Goal: Information Seeking & Learning: Learn about a topic

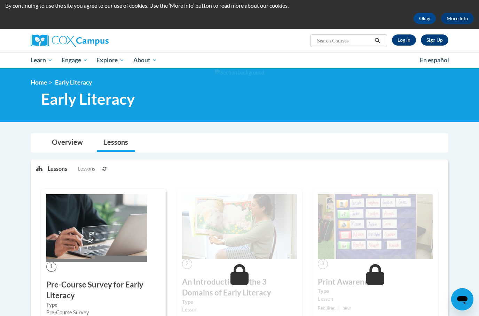
scroll to position [37, 0]
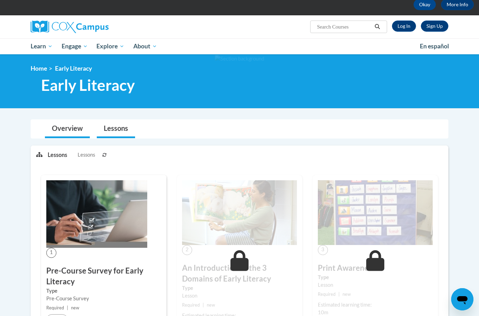
click at [68, 130] on link "Overview" at bounding box center [67, 129] width 45 height 18
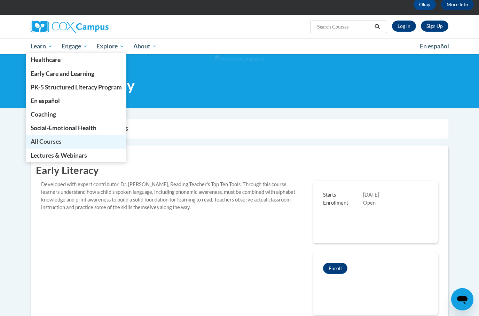
click at [60, 138] on span "All Courses" at bounding box center [46, 141] width 31 height 7
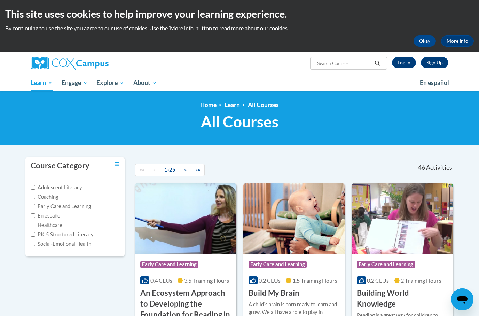
click at [72, 64] on img at bounding box center [70, 63] width 78 height 13
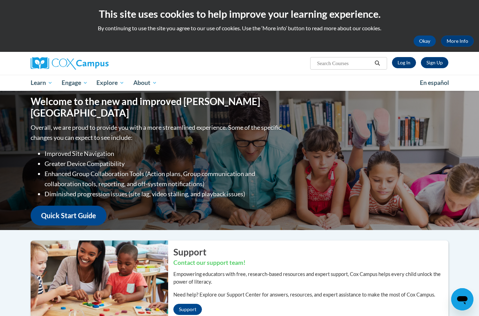
click at [405, 63] on link "Log In" at bounding box center [404, 62] width 24 height 11
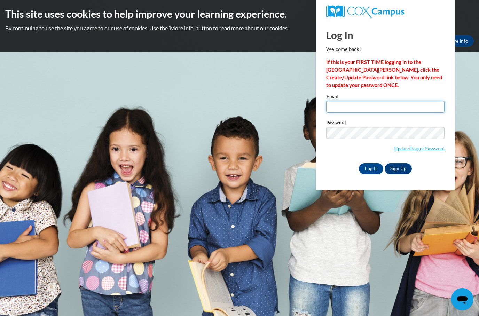
click at [378, 108] on input "Email" at bounding box center [385, 107] width 118 height 12
type input "natalie.colosimo@wfbschools.com"
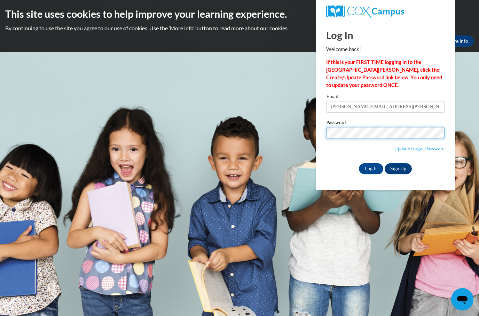
click at [371, 168] on input "Log In" at bounding box center [371, 168] width 24 height 11
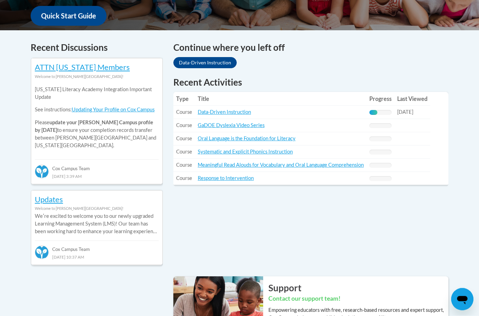
scroll to position [266, 0]
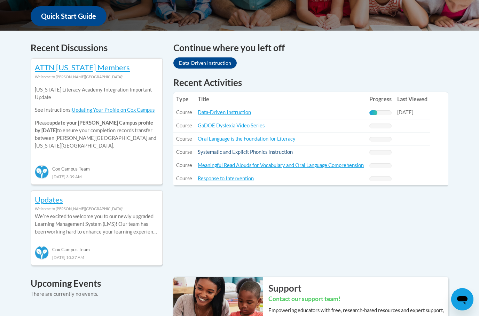
click at [274, 154] on link "Systematic and Explicit Phonics Instruction" at bounding box center [245, 152] width 95 height 6
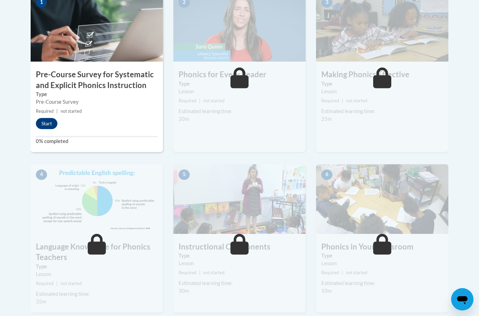
scroll to position [241, 0]
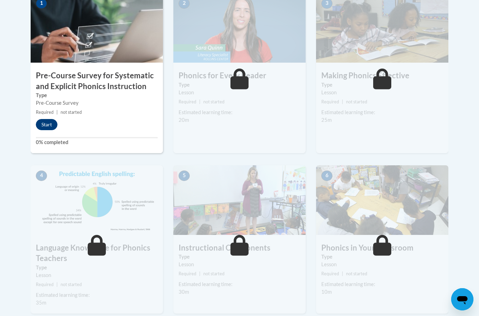
click at [49, 122] on button "Start" at bounding box center [47, 124] width 22 height 11
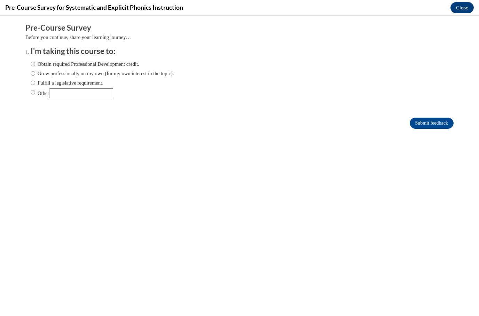
scroll to position [0, 0]
click at [88, 82] on label "Fulfill a legislative requirement." at bounding box center [67, 83] width 73 height 8
click at [35, 82] on input "Fulfill a legislative requirement." at bounding box center [33, 83] width 5 height 8
radio input "true"
click at [425, 122] on input "Submit feedback" at bounding box center [432, 123] width 44 height 11
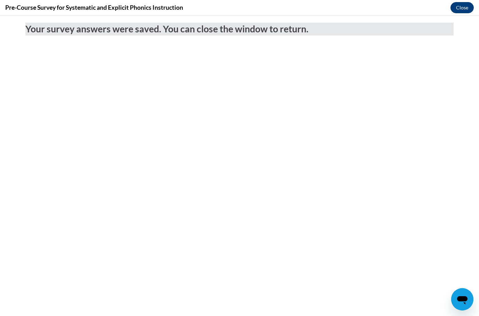
click at [462, 8] on button "Close" at bounding box center [462, 7] width 23 height 11
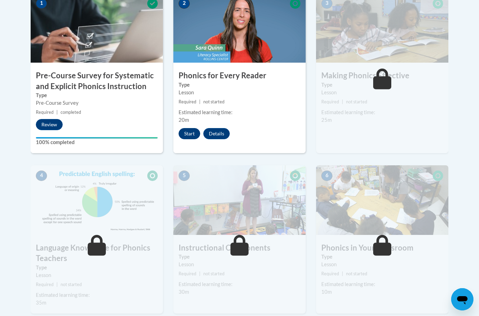
click at [189, 129] on button "Start" at bounding box center [190, 133] width 22 height 11
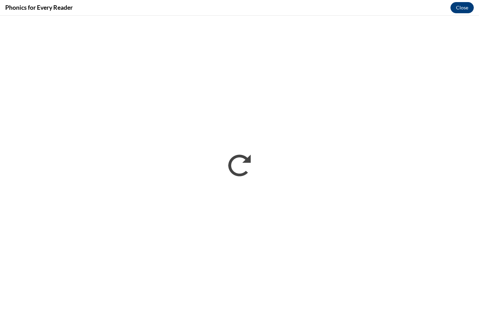
click at [456, 7] on button "Close" at bounding box center [462, 7] width 23 height 11
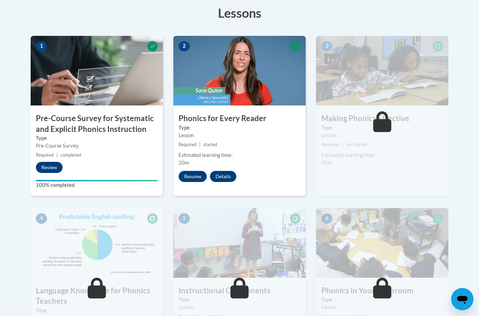
scroll to position [198, 0]
click at [201, 173] on button "Resume" at bounding box center [193, 176] width 28 height 11
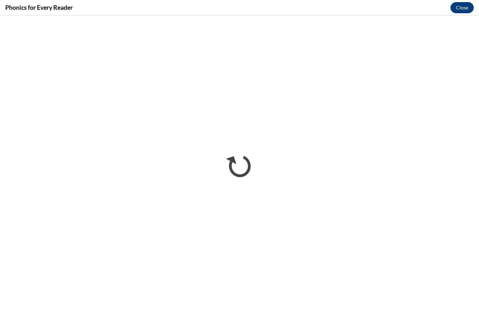
scroll to position [198, 0]
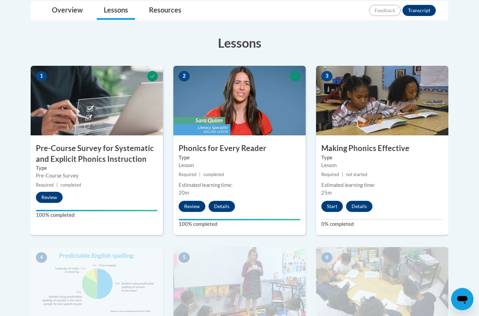
scroll to position [168, 0]
click at [338, 207] on button "Start" at bounding box center [332, 206] width 22 height 11
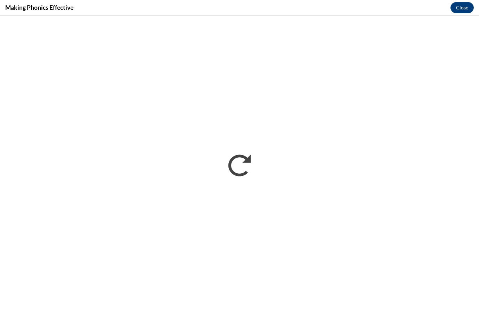
scroll to position [168, 0]
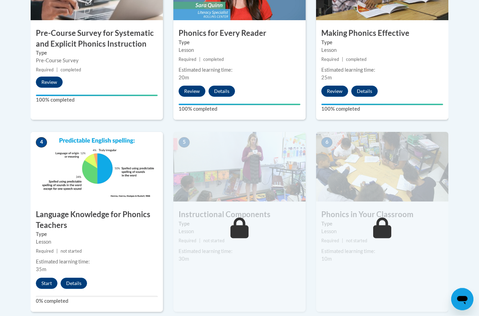
scroll to position [283, 0]
click at [54, 283] on button "Start" at bounding box center [47, 283] width 22 height 11
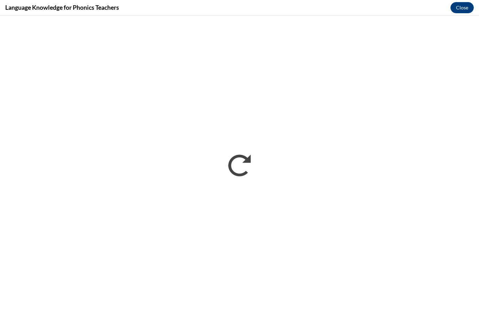
scroll to position [311, 0]
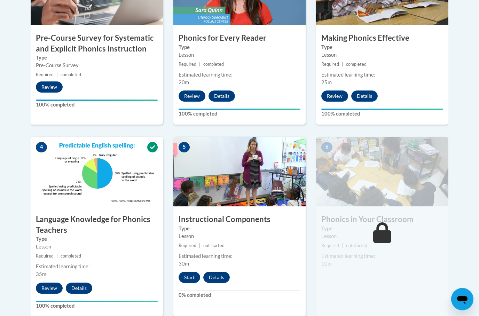
scroll to position [279, 0]
click at [191, 276] on button "Start" at bounding box center [190, 277] width 22 height 11
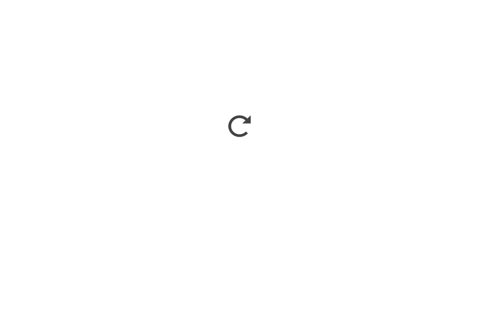
scroll to position [344, 0]
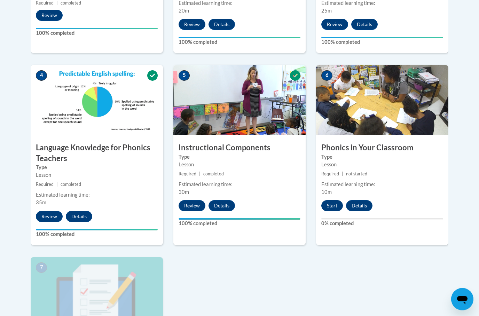
click at [332, 207] on button "Start" at bounding box center [332, 206] width 22 height 11
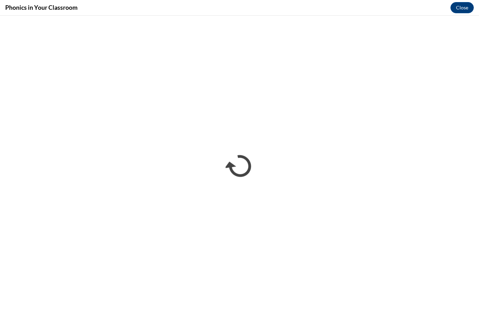
scroll to position [350, 0]
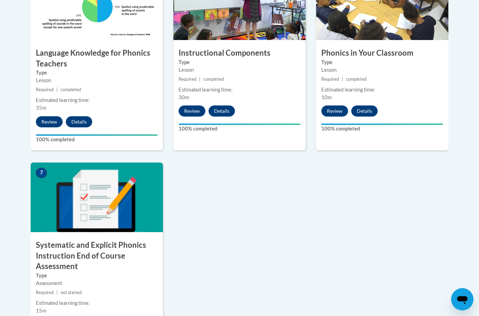
scroll to position [446, 0]
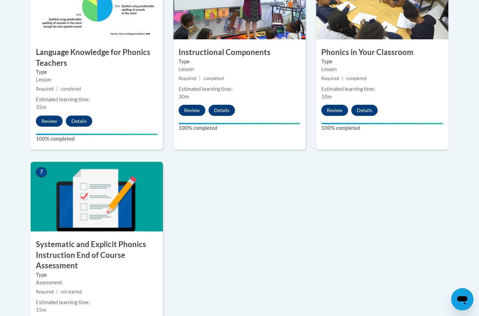
click at [50, 314] on div "7 Systematic and Explicit Phonics Instruction End of Course Assessment Type Ass…" at bounding box center [97, 257] width 132 height 191
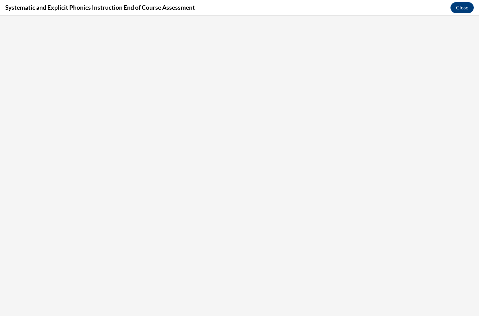
scroll to position [0, 0]
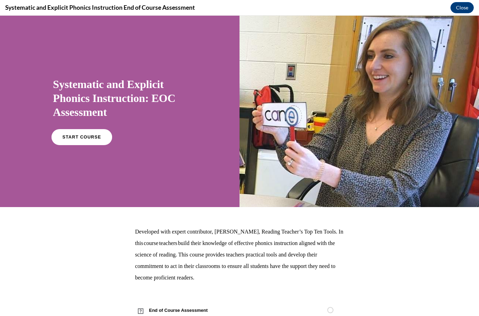
click at [95, 143] on link "START COURSE" at bounding box center [82, 137] width 61 height 16
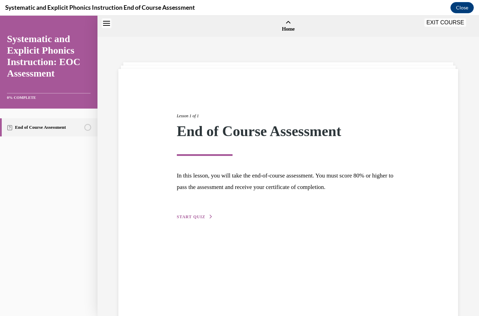
scroll to position [22, 0]
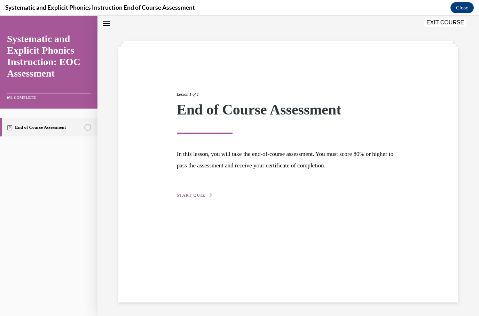
click at [204, 197] on button "START QUIZ" at bounding box center [195, 195] width 36 height 6
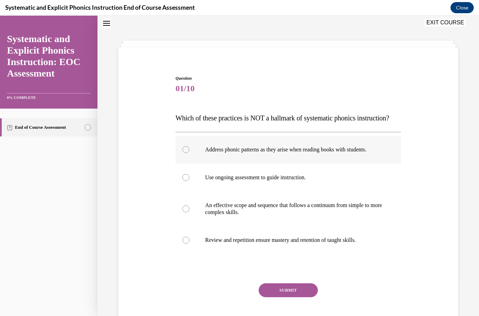
click at [306, 160] on div at bounding box center [287, 150] width 225 height 28
click at [298, 297] on button "SUBMIT" at bounding box center [288, 290] width 59 height 14
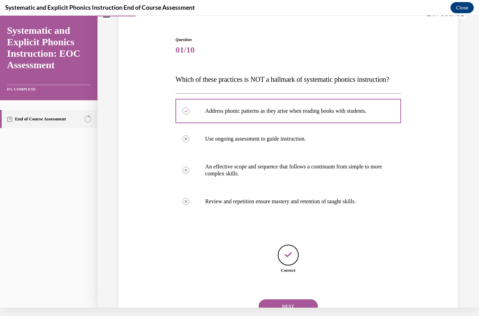
scroll to position [60, 0]
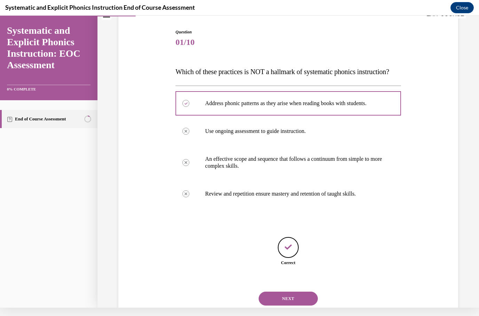
click at [290, 304] on button "NEXT" at bounding box center [288, 299] width 59 height 14
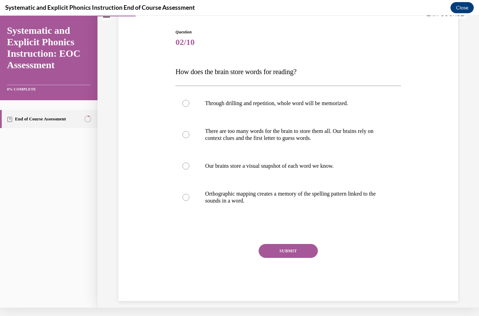
scroll to position [31, 0]
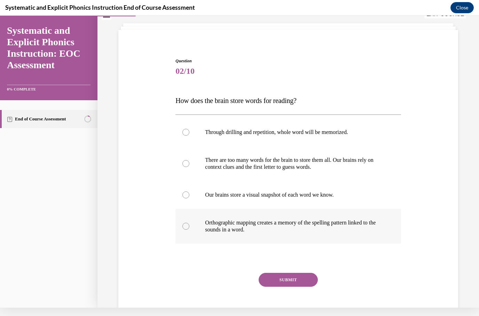
click at [223, 219] on div at bounding box center [287, 226] width 225 height 35
click at [296, 281] on button "SUBMIT" at bounding box center [288, 280] width 59 height 14
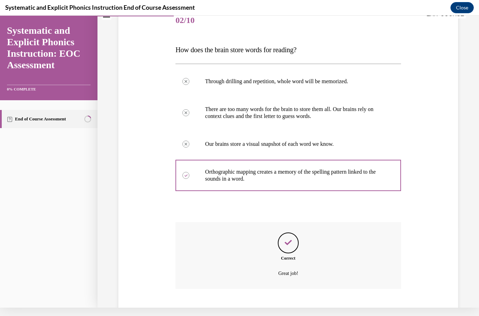
scroll to position [87, 0]
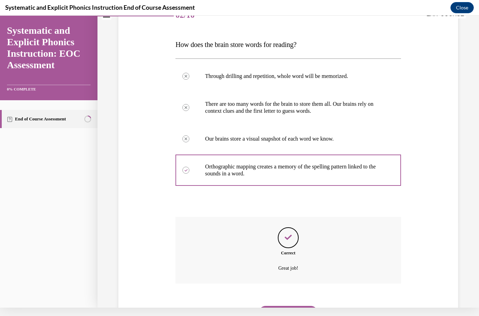
click at [303, 306] on button "NEXT" at bounding box center [288, 313] width 59 height 14
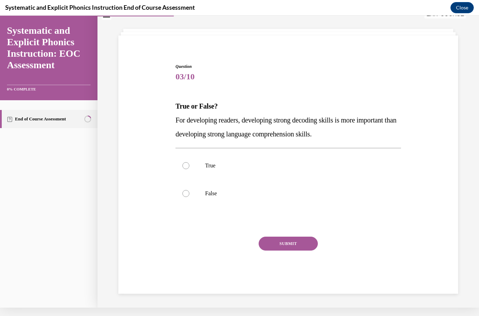
scroll to position [22, 0]
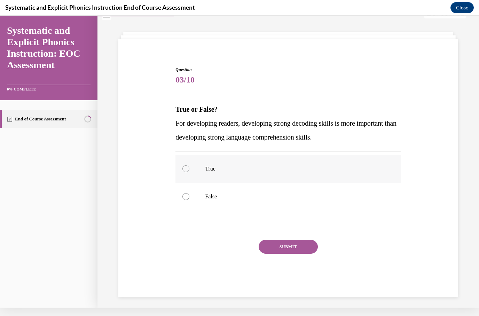
click at [213, 170] on p "True" at bounding box center [294, 168] width 178 height 7
click at [294, 246] on button "SUBMIT" at bounding box center [288, 247] width 59 height 14
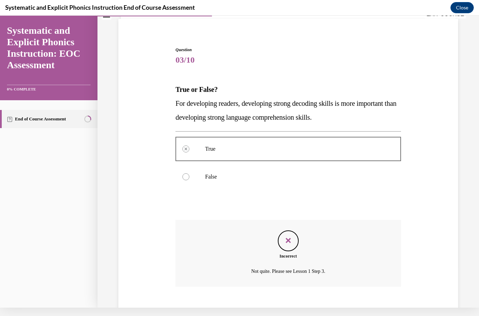
scroll to position [45, 0]
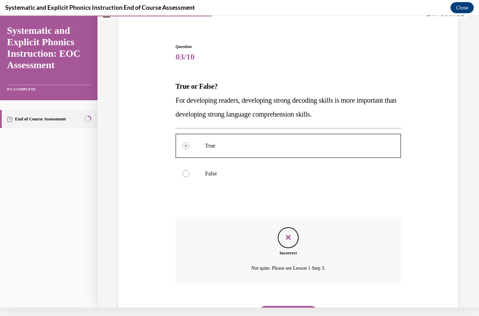
click at [291, 306] on button "NEXT" at bounding box center [288, 313] width 59 height 14
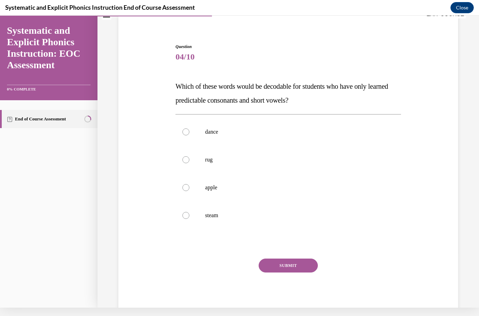
scroll to position [31, 0]
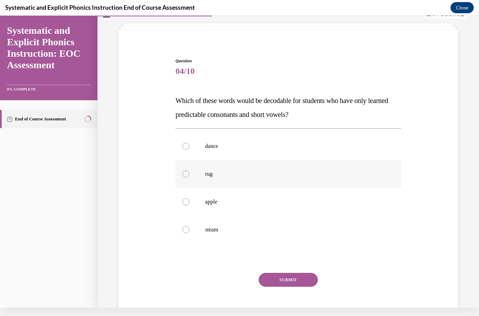
click at [211, 178] on div at bounding box center [287, 174] width 225 height 28
click at [287, 281] on button "SUBMIT" at bounding box center [288, 280] width 59 height 14
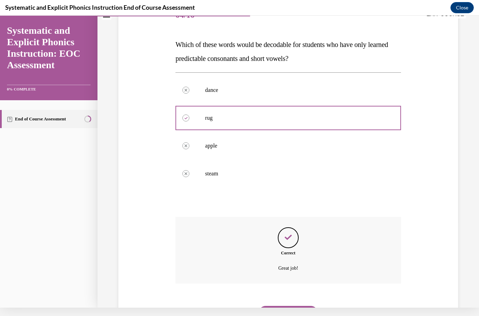
click at [303, 306] on button "NEXT" at bounding box center [288, 313] width 59 height 14
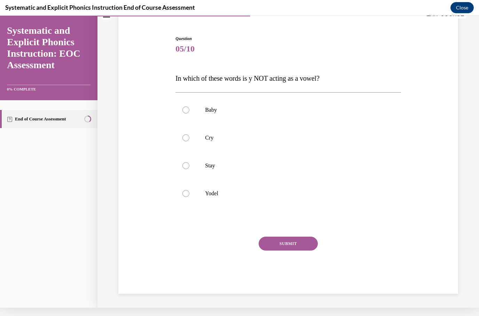
scroll to position [22, 0]
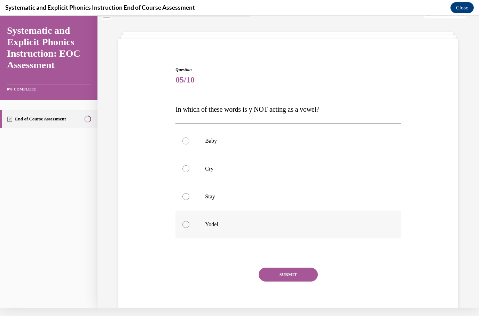
click at [215, 225] on p "Yodel" at bounding box center [294, 224] width 178 height 7
click at [283, 276] on button "SUBMIT" at bounding box center [288, 275] width 59 height 14
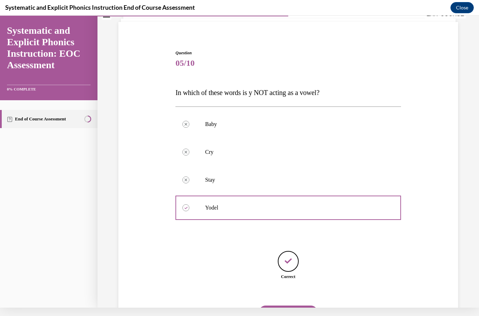
click at [303, 306] on button "NEXT" at bounding box center [288, 313] width 59 height 14
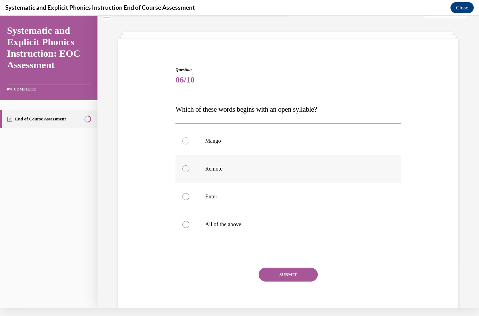
click at [217, 174] on div at bounding box center [287, 169] width 225 height 28
click at [288, 273] on button "SUBMIT" at bounding box center [288, 275] width 59 height 14
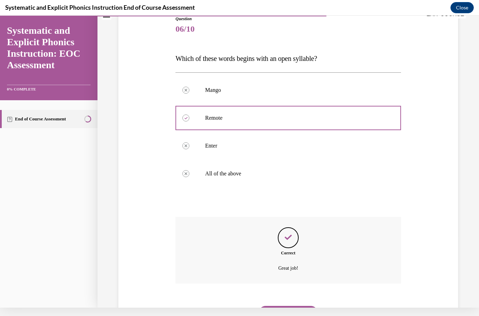
click at [296, 306] on button "NEXT" at bounding box center [288, 313] width 59 height 14
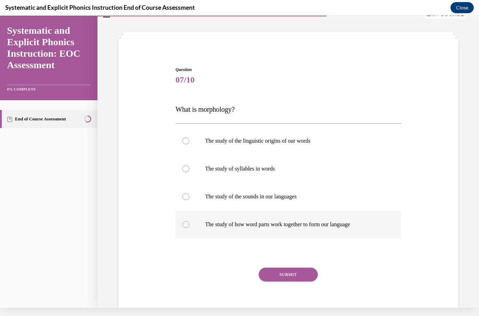
click at [327, 220] on div at bounding box center [287, 225] width 225 height 28
click at [293, 281] on button "SUBMIT" at bounding box center [288, 275] width 59 height 14
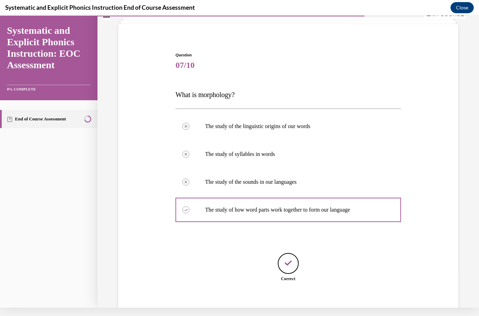
scroll to position [39, 0]
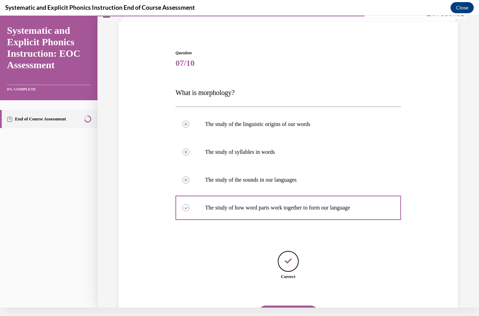
click at [300, 306] on button "NEXT" at bounding box center [288, 313] width 59 height 14
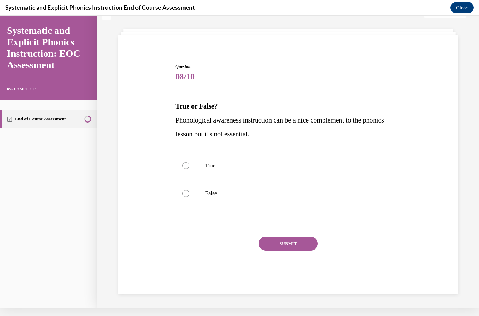
scroll to position [22, 0]
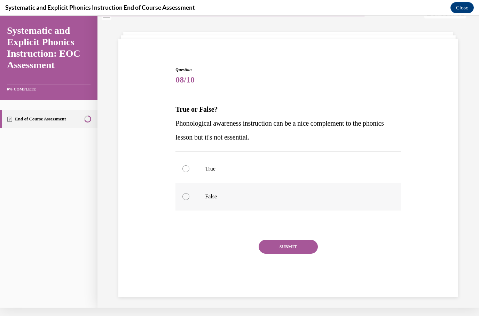
click at [201, 190] on div at bounding box center [287, 197] width 225 height 28
click at [286, 244] on button "SUBMIT" at bounding box center [288, 247] width 59 height 14
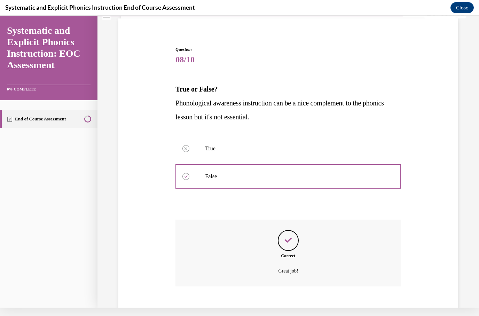
scroll to position [45, 0]
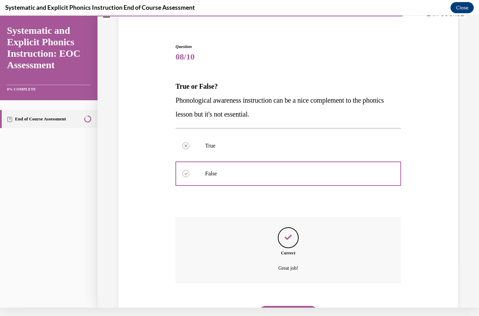
click at [288, 306] on button "NEXT" at bounding box center [288, 313] width 59 height 14
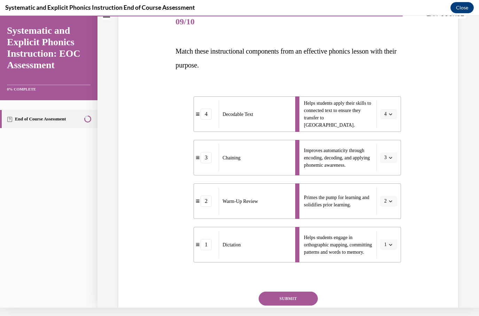
click at [302, 296] on button "SUBMIT" at bounding box center [288, 299] width 59 height 14
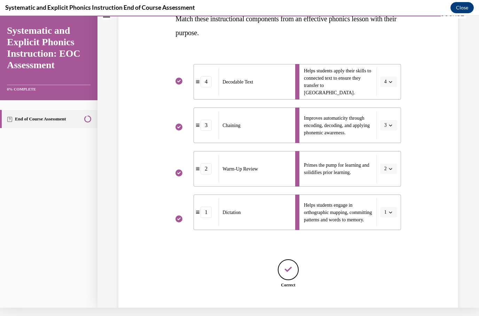
scroll to position [121, 0]
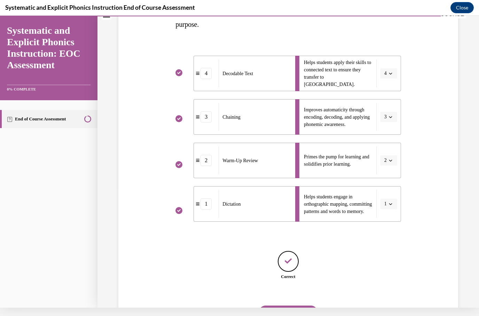
click at [299, 306] on button "NEXT" at bounding box center [288, 313] width 59 height 14
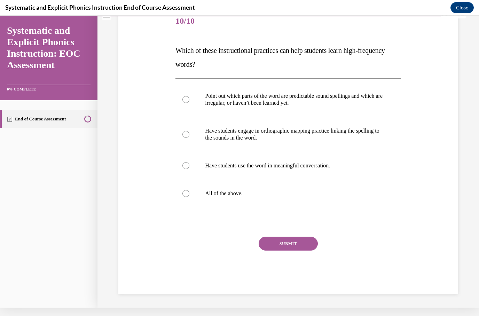
scroll to position [45, 0]
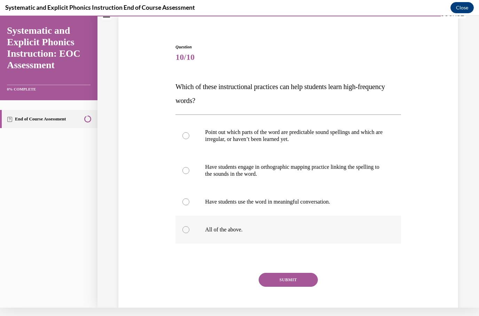
click at [234, 231] on p "All of the above." at bounding box center [294, 229] width 178 height 7
click at [288, 265] on div "Question 10/10 Which of these instructional practices can help students learn h…" at bounding box center [287, 187] width 225 height 286
click at [299, 281] on button "SUBMIT" at bounding box center [288, 280] width 59 height 14
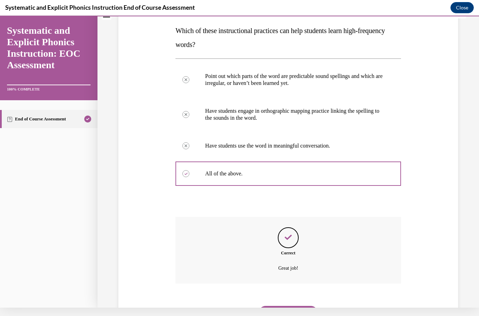
click at [295, 306] on button "NEXT" at bounding box center [288, 313] width 59 height 14
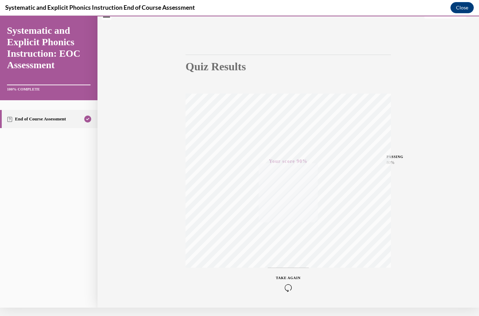
scroll to position [0, 0]
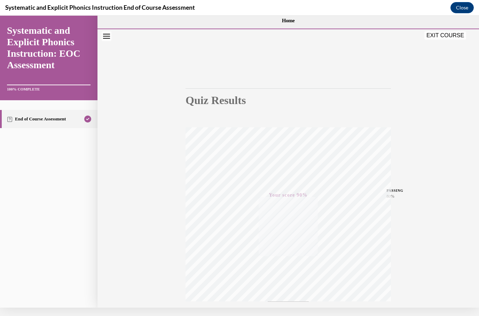
click at [455, 31] on button "EXIT COURSE" at bounding box center [445, 35] width 42 height 8
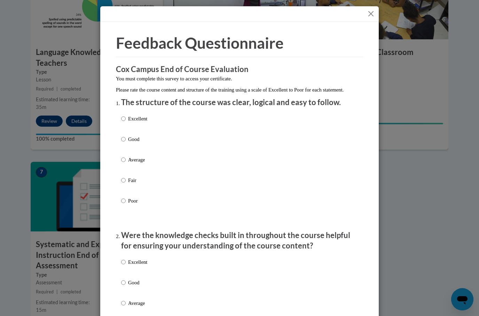
click at [144, 116] on p "Excellent" at bounding box center [137, 119] width 19 height 8
click at [126, 116] on input "Excellent" at bounding box center [123, 119] width 5 height 8
radio input "true"
click at [138, 260] on p "Excellent" at bounding box center [137, 262] width 19 height 8
click at [126, 260] on input "Excellent" at bounding box center [123, 262] width 5 height 8
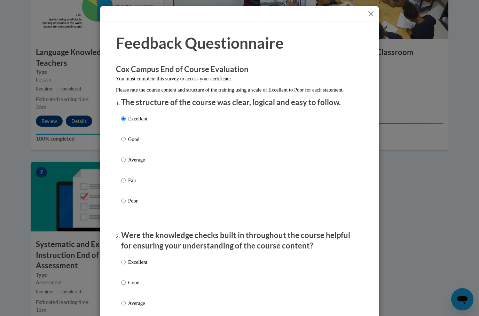
radio input "true"
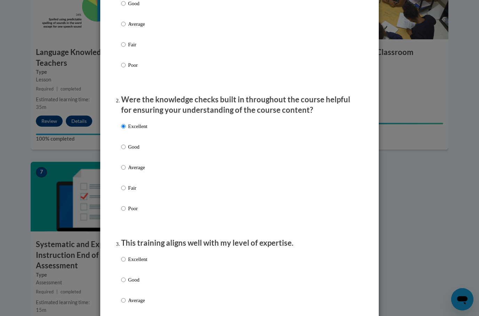
click at [137, 259] on p "Excellent" at bounding box center [137, 260] width 19 height 8
click at [126, 259] on input "Excellent" at bounding box center [123, 260] width 5 height 8
radio input "true"
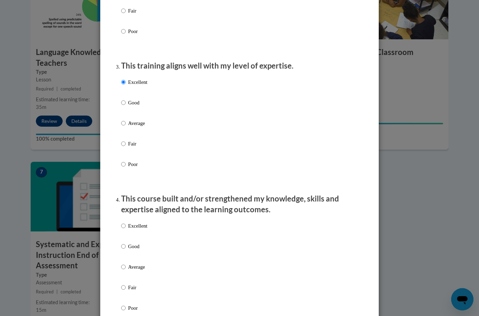
scroll to position [325, 0]
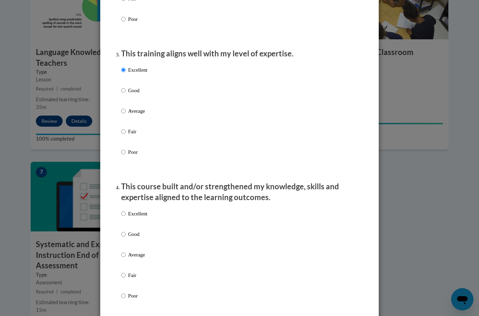
click at [145, 213] on p "Excellent" at bounding box center [137, 214] width 19 height 8
click at [126, 213] on input "Excellent" at bounding box center [123, 214] width 5 height 8
radio input "true"
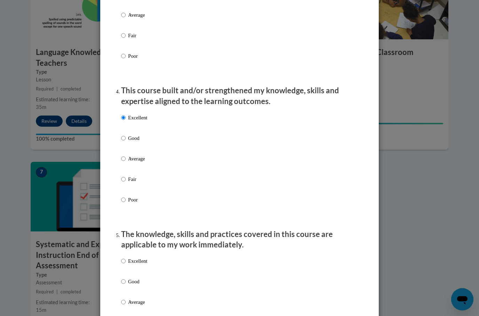
click at [142, 261] on p "Excellent" at bounding box center [137, 261] width 19 height 8
click at [126, 261] on input "Excellent" at bounding box center [123, 261] width 5 height 8
radio input "true"
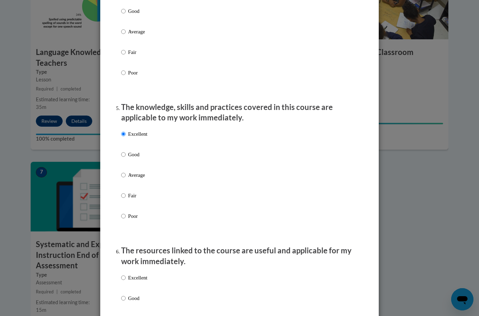
scroll to position [584, 0]
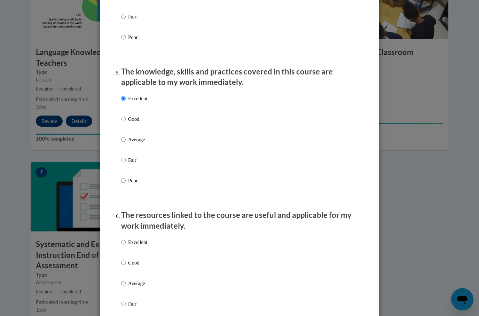
click at [135, 243] on p "Excellent" at bounding box center [137, 242] width 19 height 8
click at [126, 243] on input "Excellent" at bounding box center [123, 242] width 5 height 8
radio input "true"
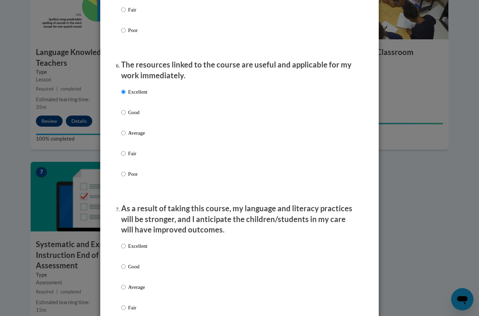
scroll to position [740, 0]
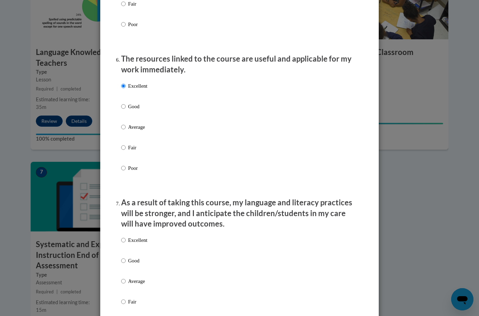
click at [140, 244] on label "Excellent" at bounding box center [134, 245] width 26 height 19
click at [126, 244] on input "Excellent" at bounding box center [123, 240] width 5 height 8
radio input "true"
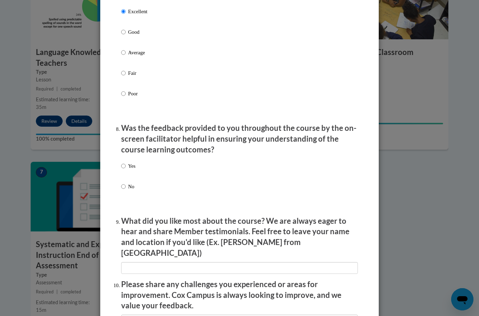
scroll to position [992, 0]
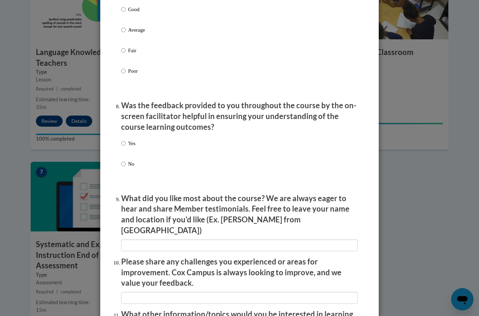
click at [124, 140] on input "Yes" at bounding box center [123, 144] width 5 height 8
radio input "true"
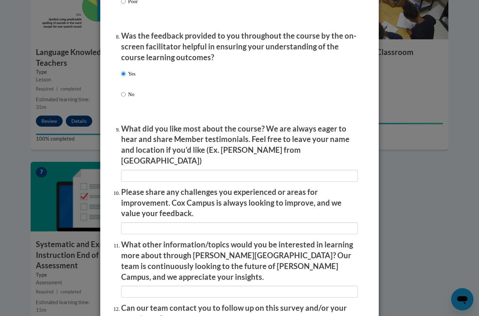
scroll to position [1062, 0]
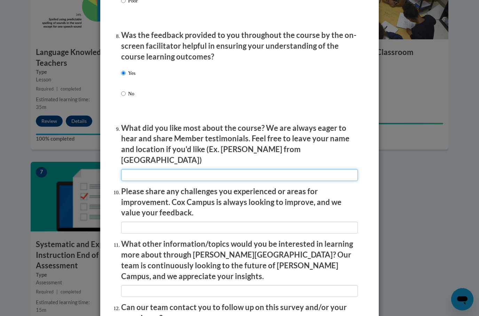
click at [290, 169] on input "textbox" at bounding box center [239, 175] width 237 height 12
type input "The examples"
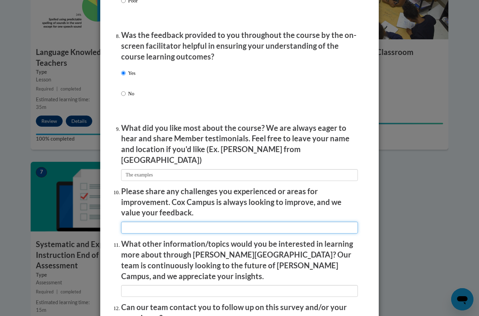
click at [291, 222] on input "textbox" at bounding box center [239, 228] width 237 height 12
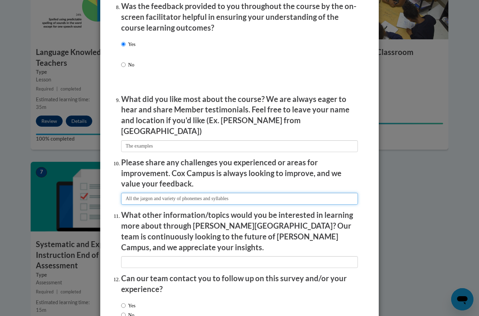
type input "All the jargon and variety of phonemes and syllables"
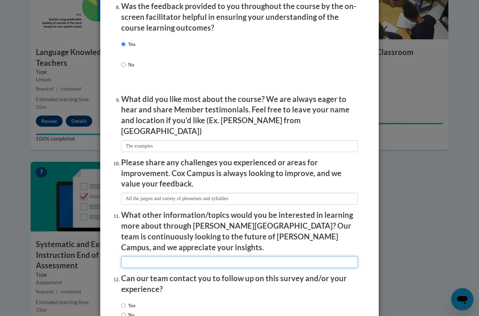
click at [290, 256] on input "textbox" at bounding box center [239, 262] width 237 height 12
type input "Watching classroom management and structure"
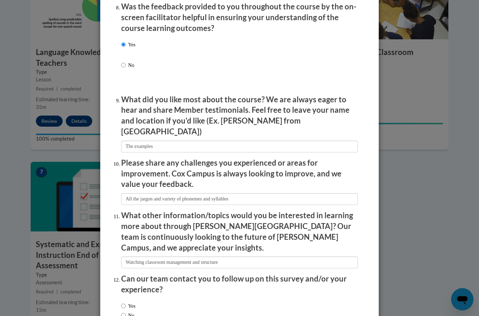
click at [126, 302] on input "Yes" at bounding box center [123, 306] width 5 height 8
radio input "true"
click at [125, 312] on input "No" at bounding box center [123, 316] width 5 height 8
radio input "true"
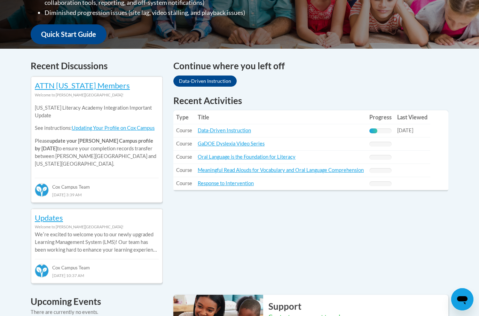
scroll to position [253, 0]
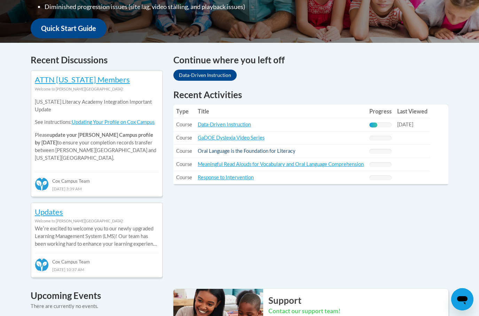
click at [283, 152] on link "Oral Language is the Foundation for Literacy" at bounding box center [247, 151] width 98 height 6
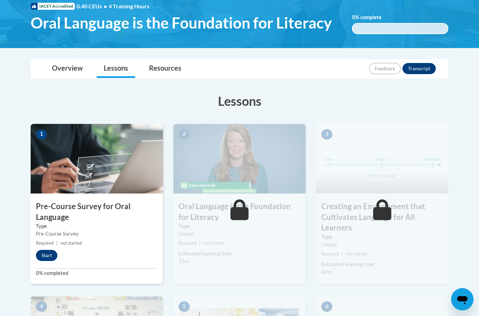
scroll to position [110, 0]
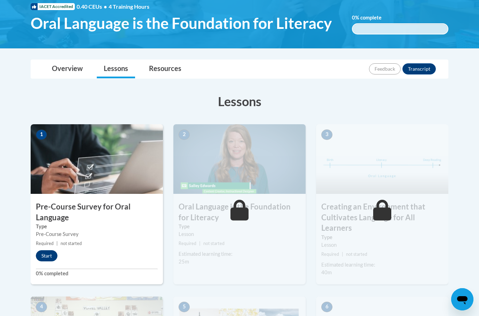
click at [44, 256] on button "Start" at bounding box center [47, 255] width 22 height 11
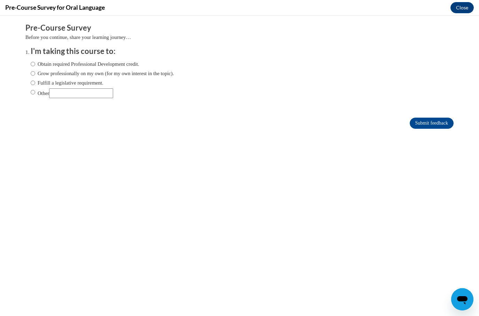
scroll to position [0, 0]
click at [97, 82] on label "Fulfill a legislative requirement." at bounding box center [67, 83] width 73 height 8
click at [35, 82] on input "Fulfill a legislative requirement." at bounding box center [33, 83] width 5 height 8
radio input "true"
click at [431, 122] on input "Submit feedback" at bounding box center [432, 123] width 44 height 11
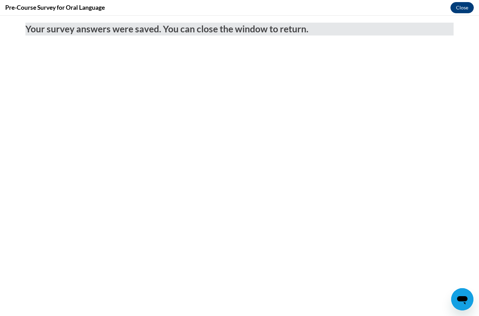
click at [462, 5] on button "Close" at bounding box center [462, 7] width 23 height 11
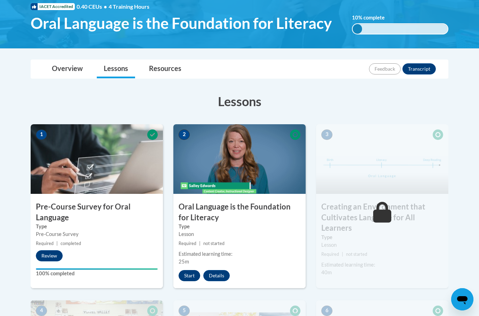
click at [193, 274] on button "Start" at bounding box center [190, 275] width 22 height 11
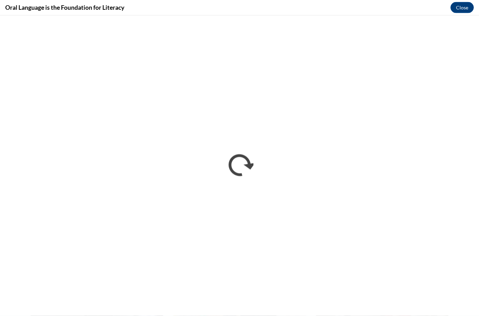
scroll to position [332, 0]
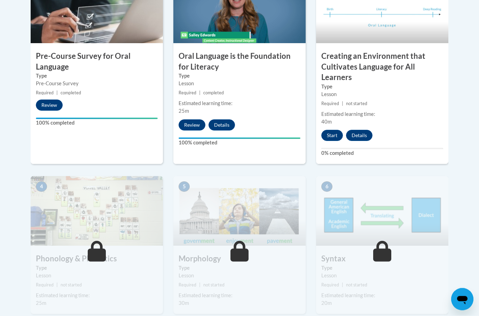
scroll to position [260, 0]
click at [337, 134] on button "Start" at bounding box center [332, 135] width 22 height 11
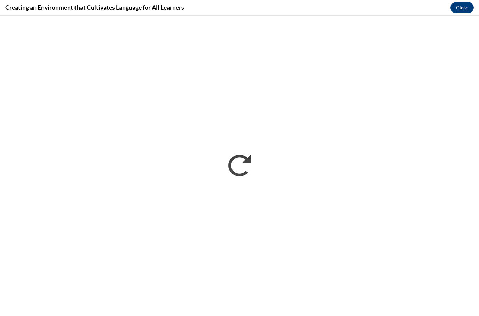
scroll to position [0, 0]
